Goal: Download file/media

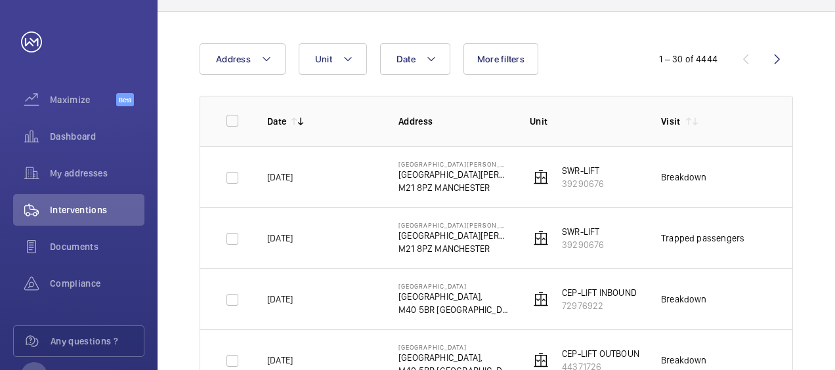
scroll to position [105, 0]
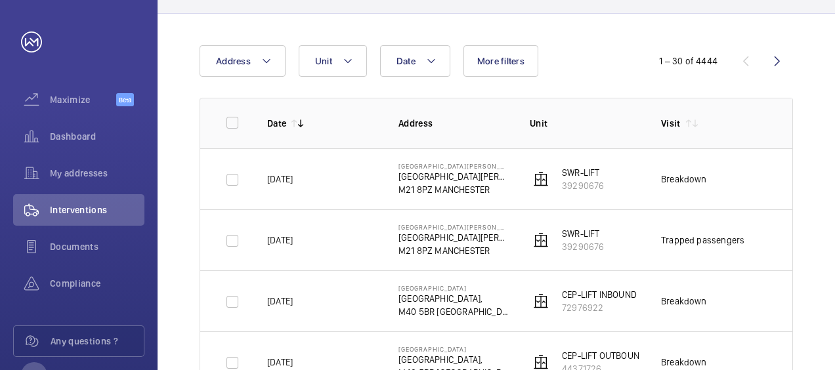
click at [753, 248] on td "Trapped passengers" at bounding box center [705, 239] width 131 height 61
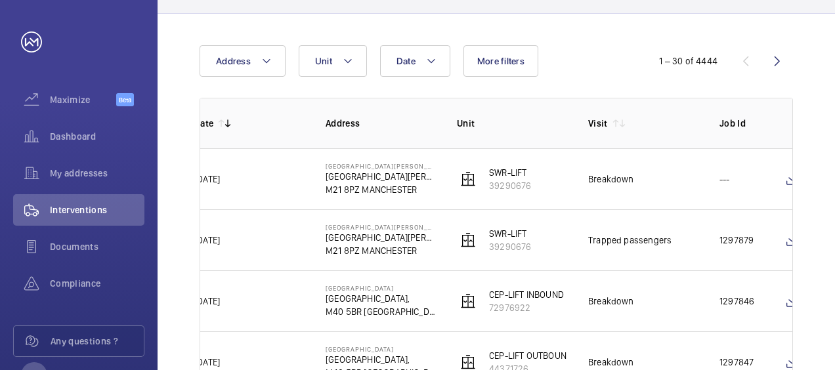
scroll to position [0, 79]
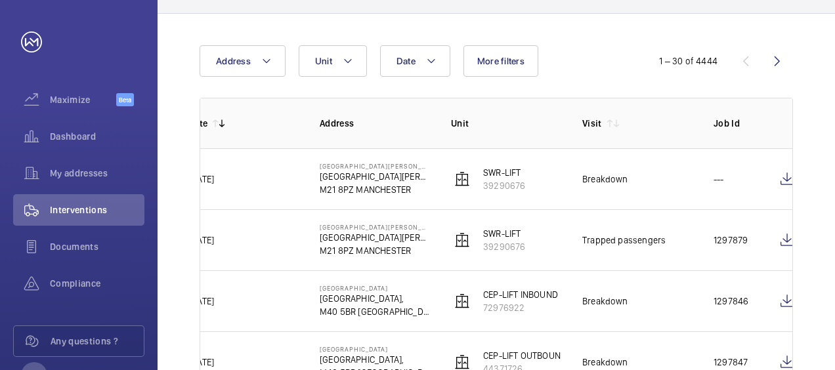
click at [753, 248] on td "1297879" at bounding box center [725, 239] width 66 height 61
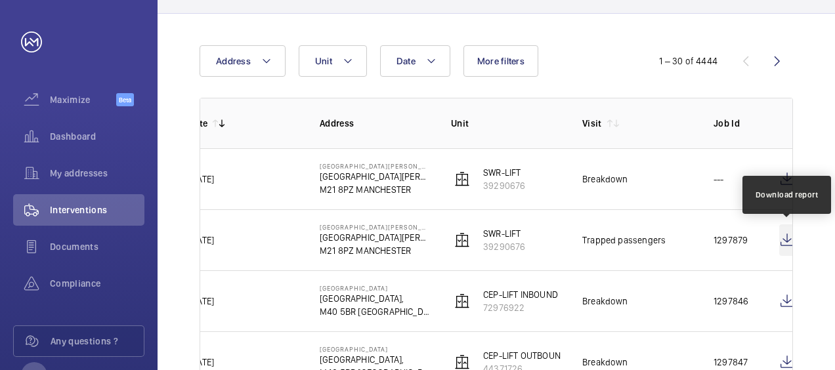
click at [787, 241] on wm-front-icon-button at bounding box center [787, 239] width 16 height 31
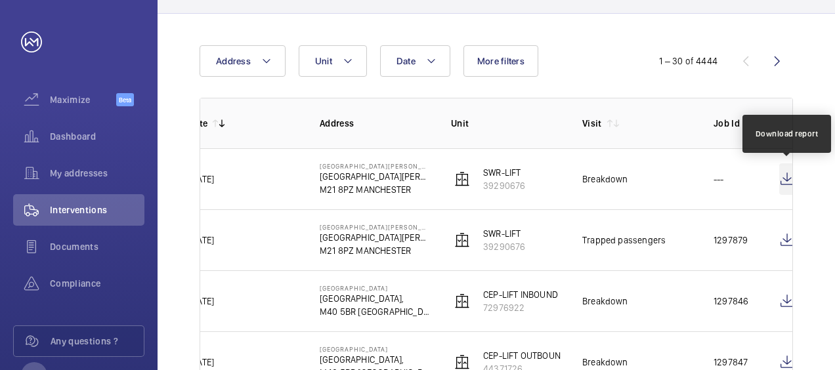
click at [784, 181] on wm-front-icon-button at bounding box center [787, 178] width 16 height 31
